Goal: Transaction & Acquisition: Purchase product/service

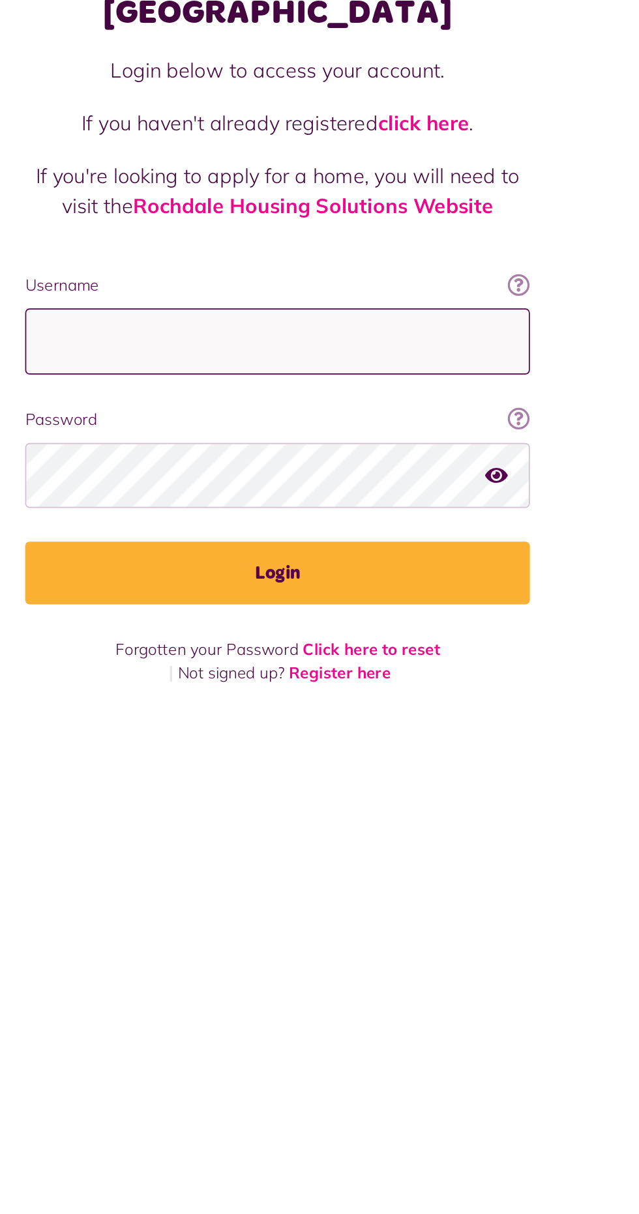
click at [343, 287] on input "Username" at bounding box center [319, 306] width 293 height 38
type input "**********"
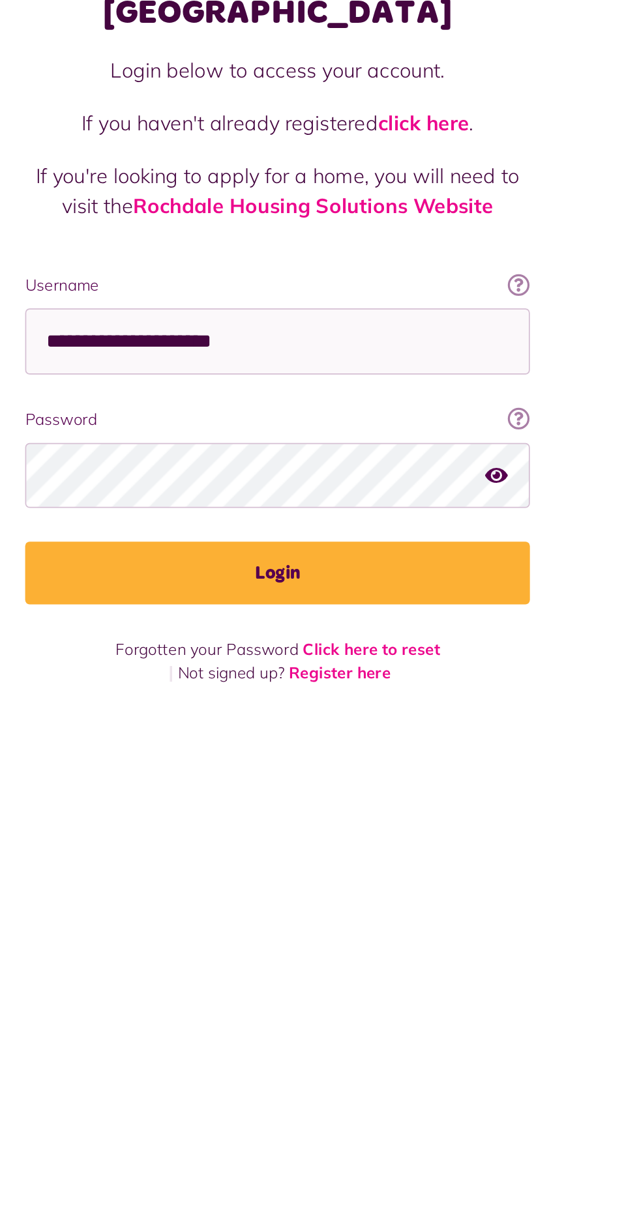
click at [173, 422] on button "Login" at bounding box center [319, 440] width 293 height 36
click at [325, 422] on button "Login" at bounding box center [319, 440] width 293 height 36
click at [442, 377] on icon "button" at bounding box center [446, 383] width 13 height 12
click at [321, 422] on button "Login" at bounding box center [319, 440] width 293 height 36
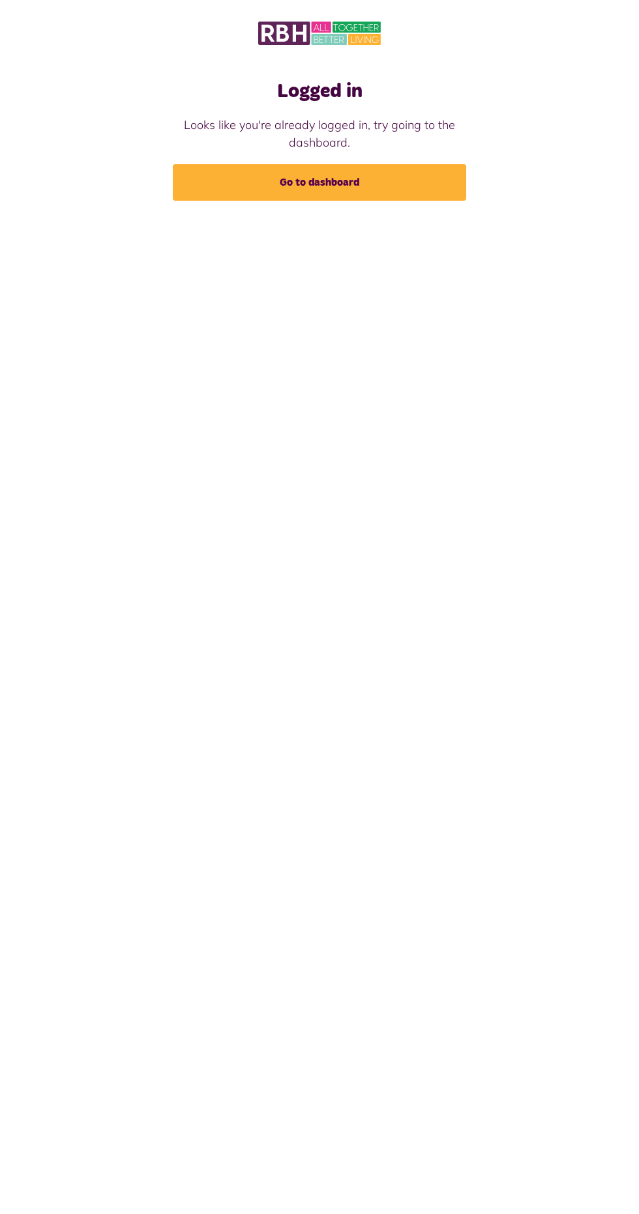
click at [393, 187] on link "Go to dashboard" at bounding box center [319, 182] width 293 height 36
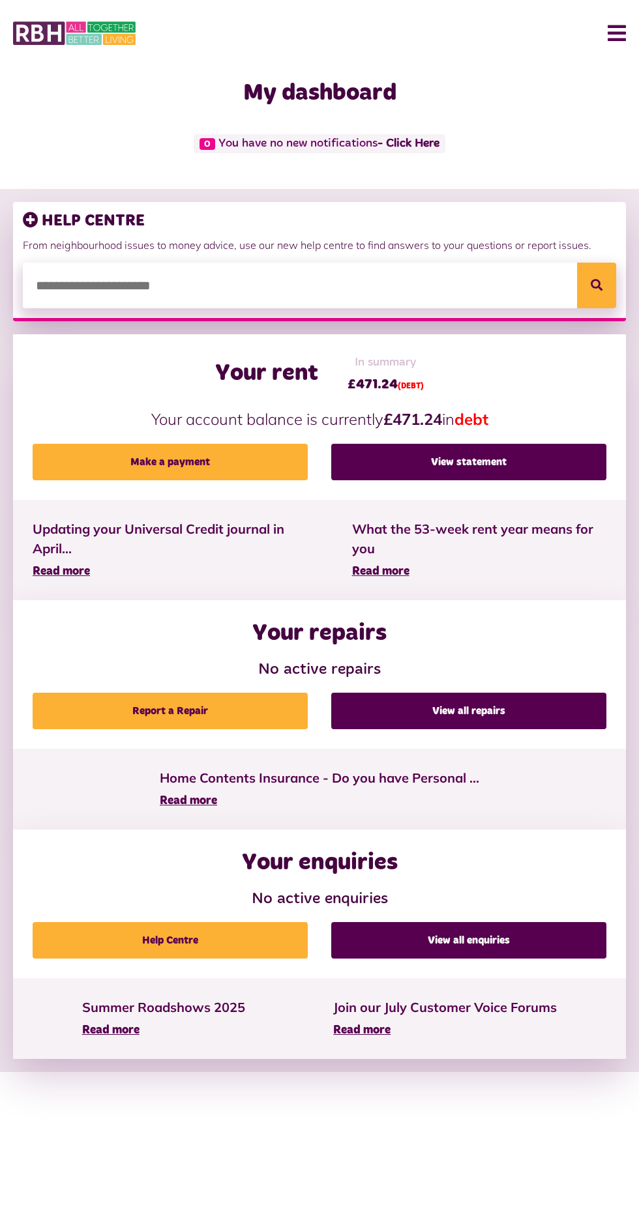
click at [184, 465] on link "Make a payment" at bounding box center [170, 462] width 275 height 36
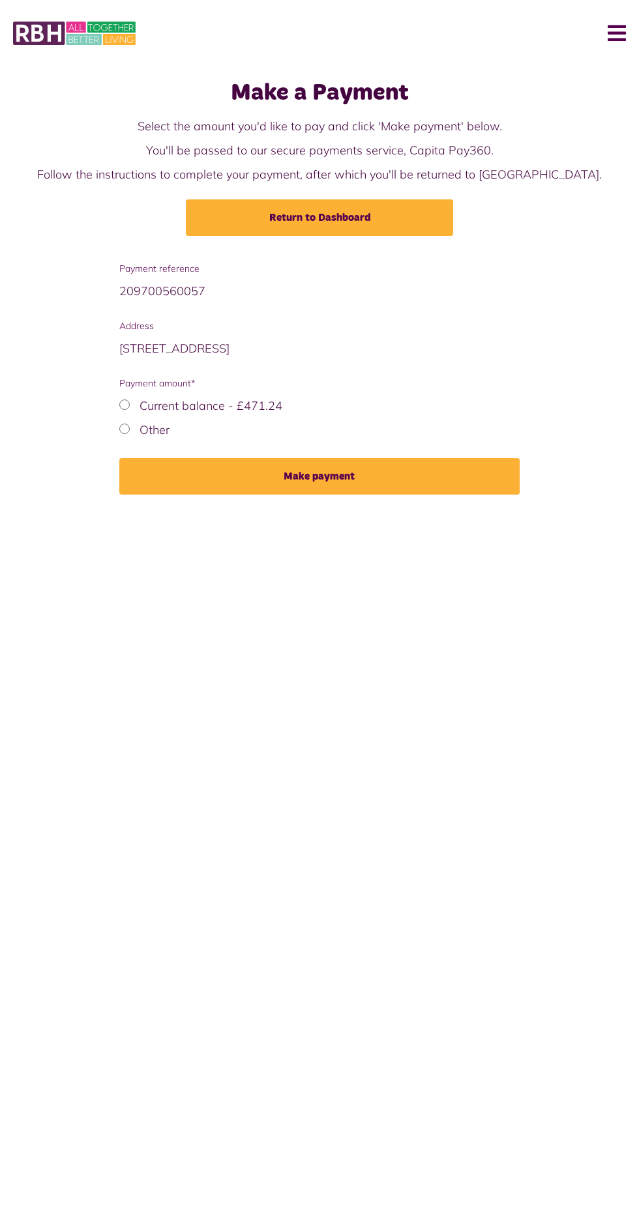
click at [358, 476] on button "Make payment" at bounding box center [318, 476] width 399 height 36
